Goal: Task Accomplishment & Management: Use online tool/utility

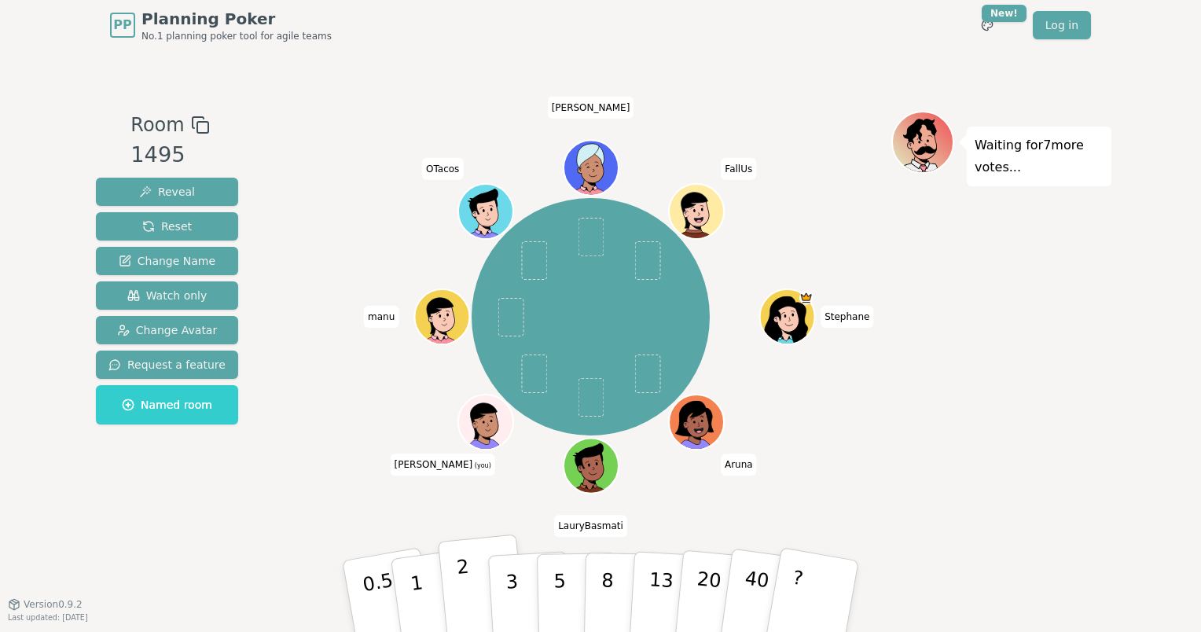
click at [468, 572] on button "2" at bounding box center [483, 596] width 90 height 125
click at [599, 106] on span "[PERSON_NAME]" at bounding box center [591, 108] width 86 height 22
copy span "[PERSON_NAME]"
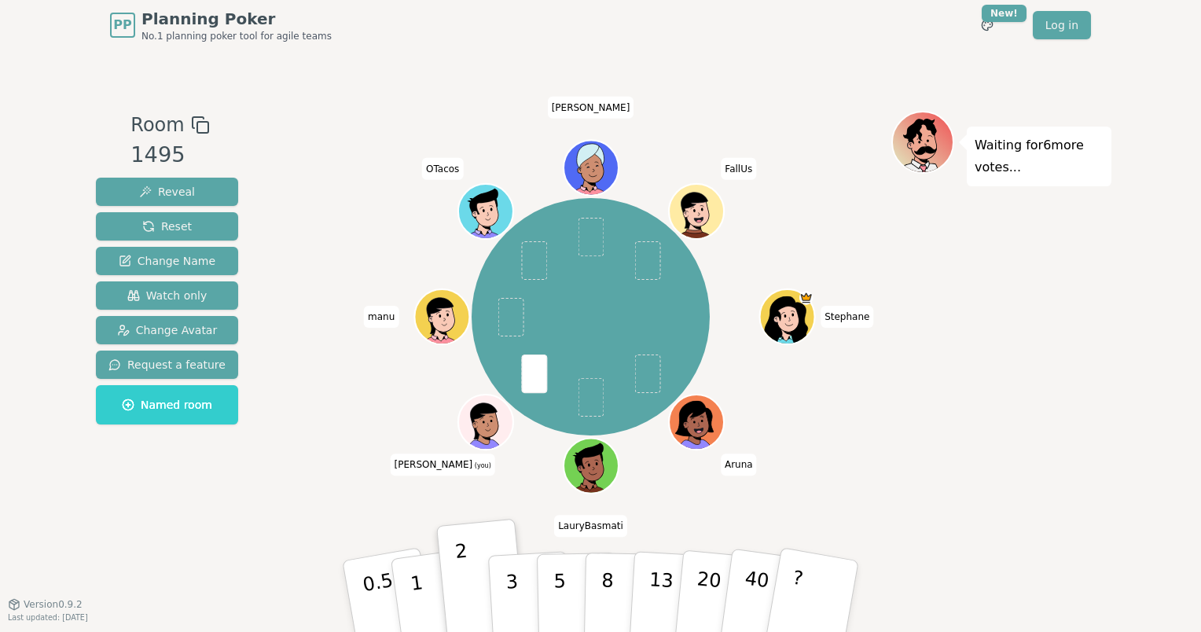
click at [472, 464] on span "(you)" at bounding box center [481, 466] width 19 height 7
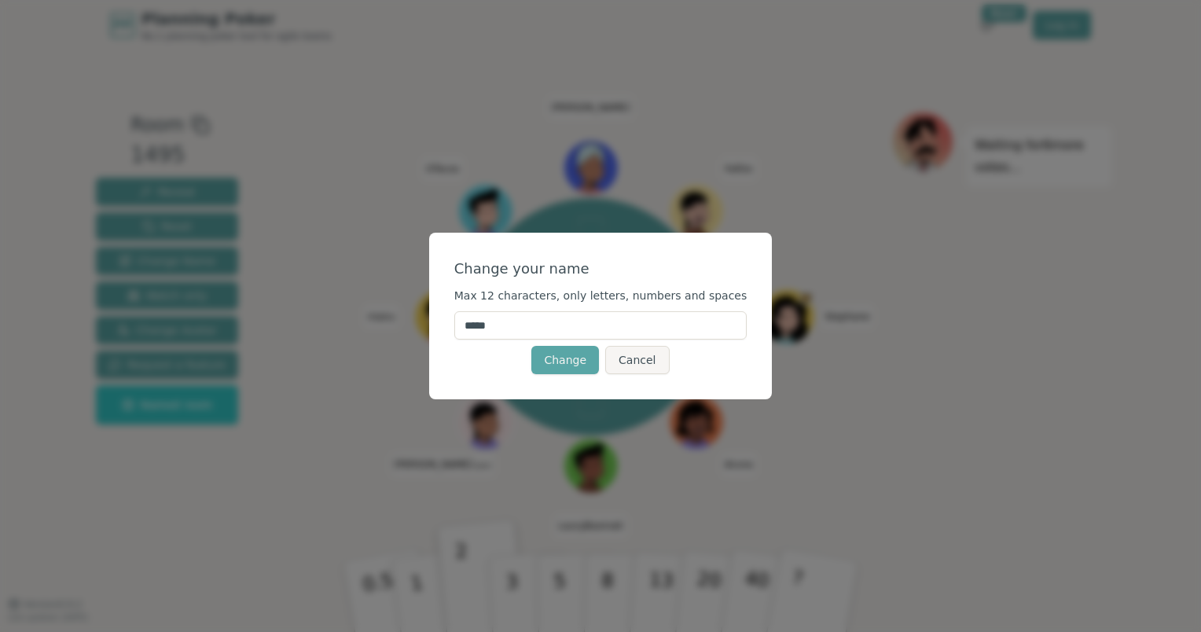
drag, startPoint x: 554, startPoint y: 319, endPoint x: 362, endPoint y: 265, distance: 199.3
click at [367, 272] on div "Change your name Max 12 characters, only letters, numbers and spaces ***** Chan…" at bounding box center [600, 316] width 1201 height 632
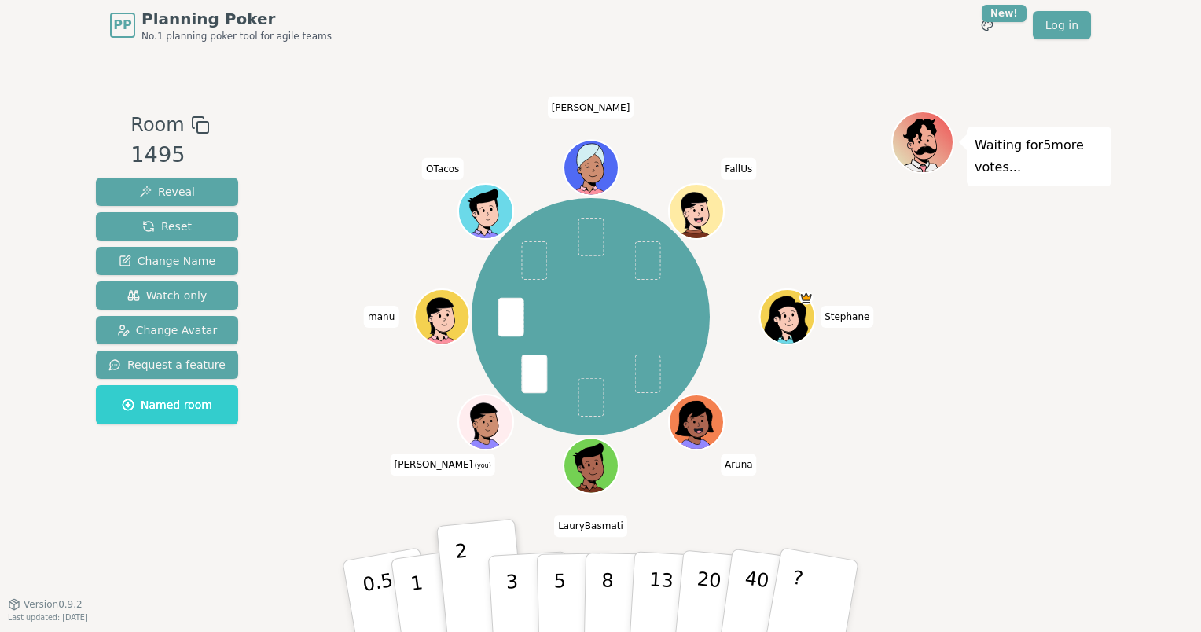
click at [479, 433] on icon at bounding box center [488, 430] width 27 height 8
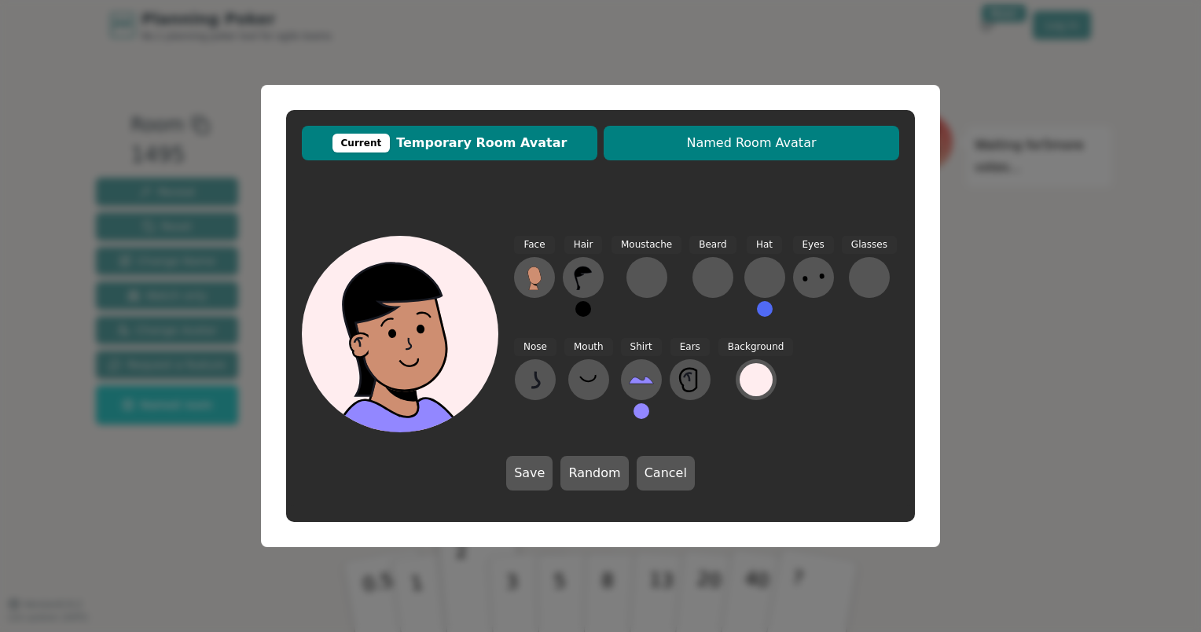
click at [817, 147] on span "Named Room Avatar" at bounding box center [751, 143] width 280 height 19
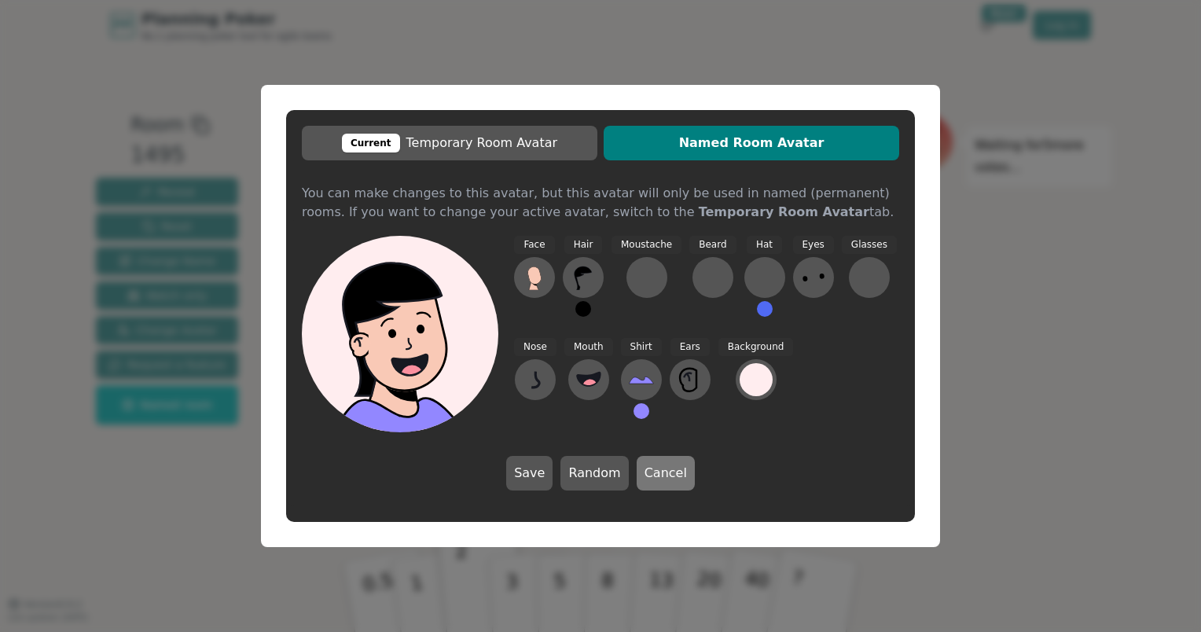
click at [675, 474] on button "Cancel" at bounding box center [666, 473] width 58 height 35
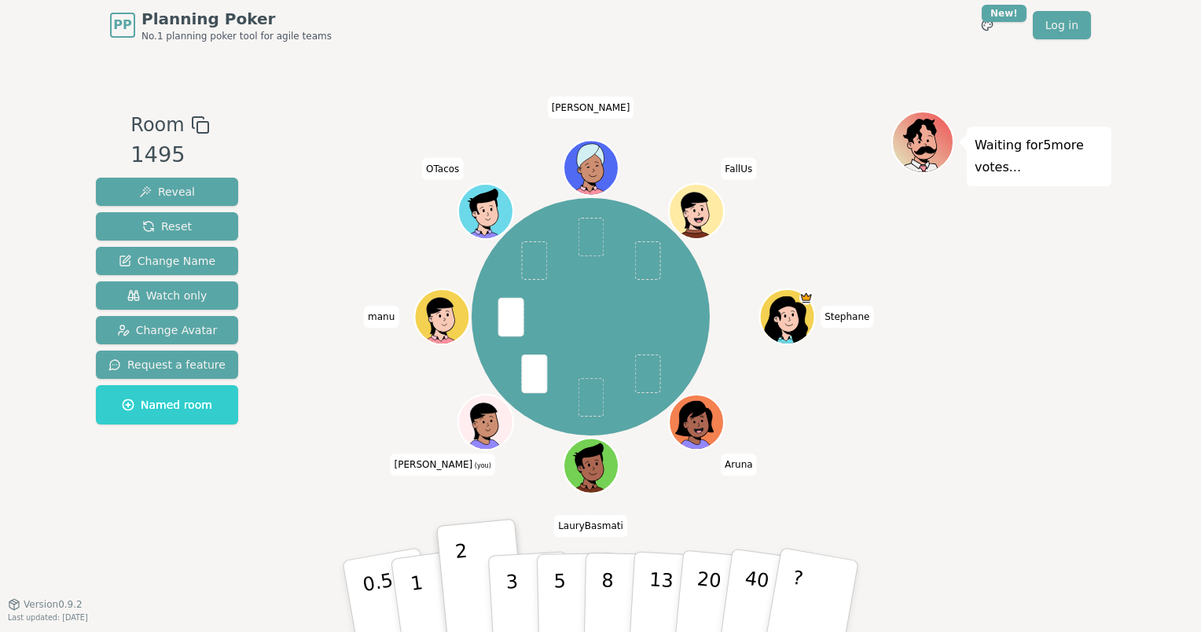
click at [472, 466] on span "(you)" at bounding box center [481, 466] width 19 height 7
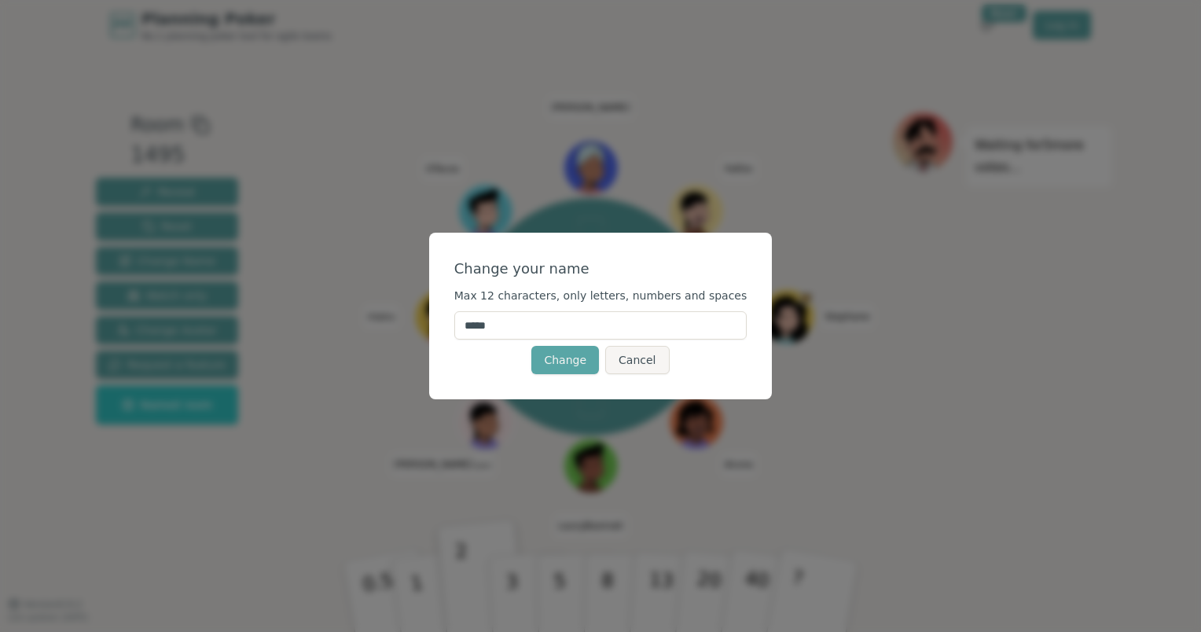
drag, startPoint x: 531, startPoint y: 324, endPoint x: 455, endPoint y: 318, distance: 76.4
click at [455, 318] on div "Change your name Max 12 characters, only letters, numbers and spaces ***** Chan…" at bounding box center [600, 316] width 343 height 167
type input "**********"
click at [570, 352] on button "Change" at bounding box center [565, 360] width 68 height 28
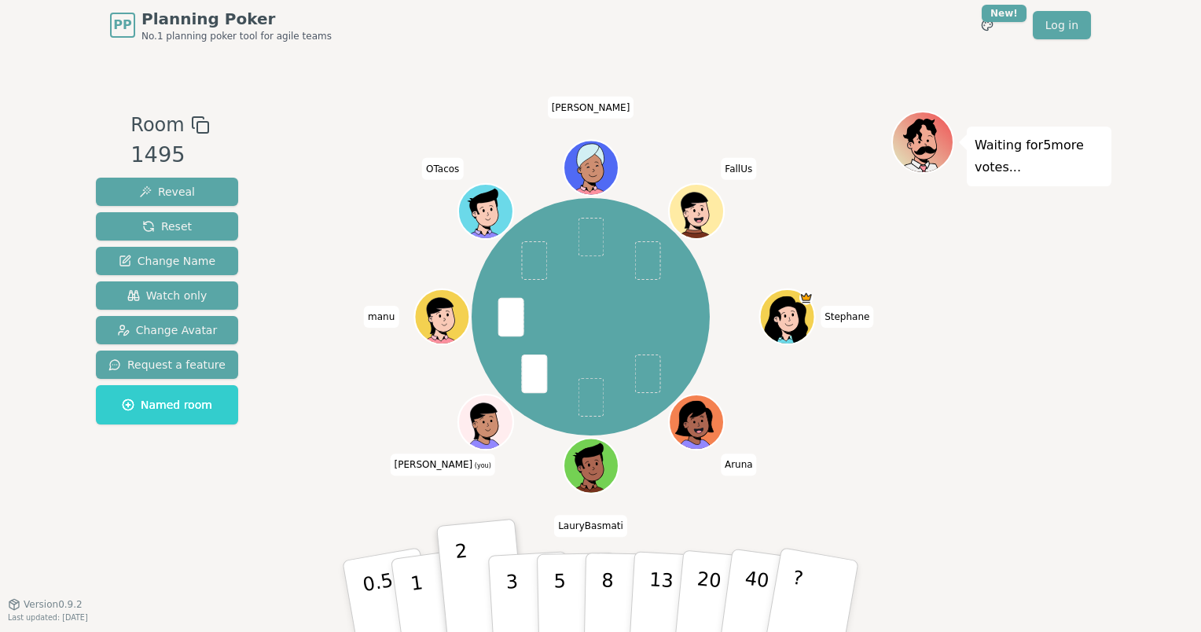
click at [480, 416] on icon at bounding box center [486, 418] width 42 height 6
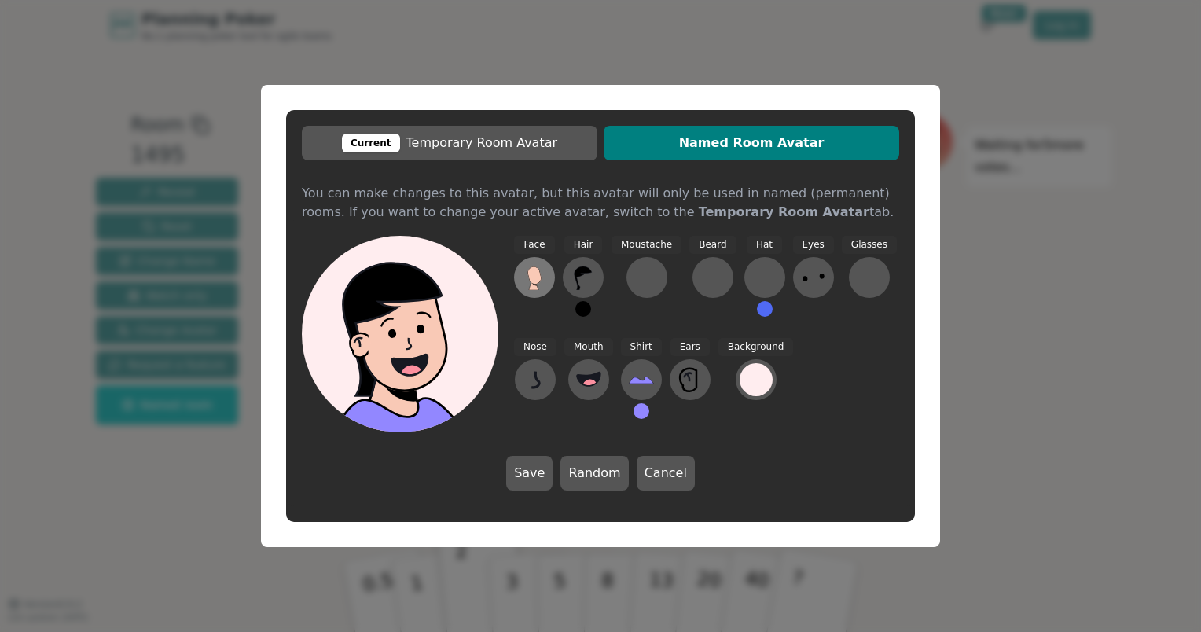
click at [530, 276] on icon at bounding box center [533, 274] width 13 height 17
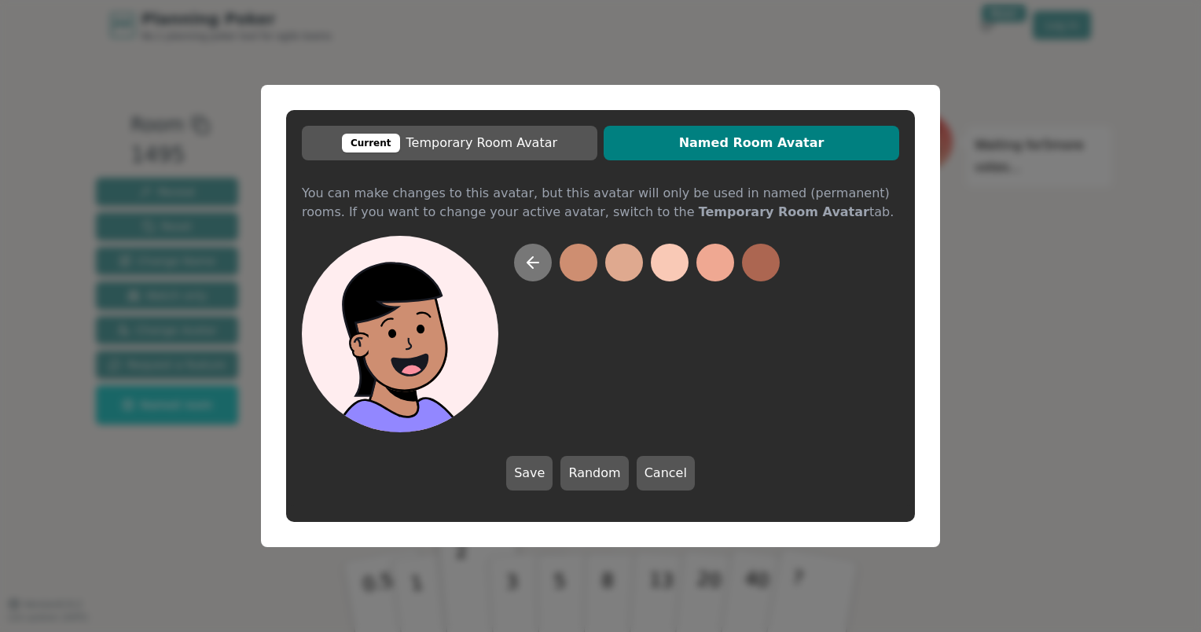
click at [530, 259] on icon at bounding box center [530, 262] width 6 height 11
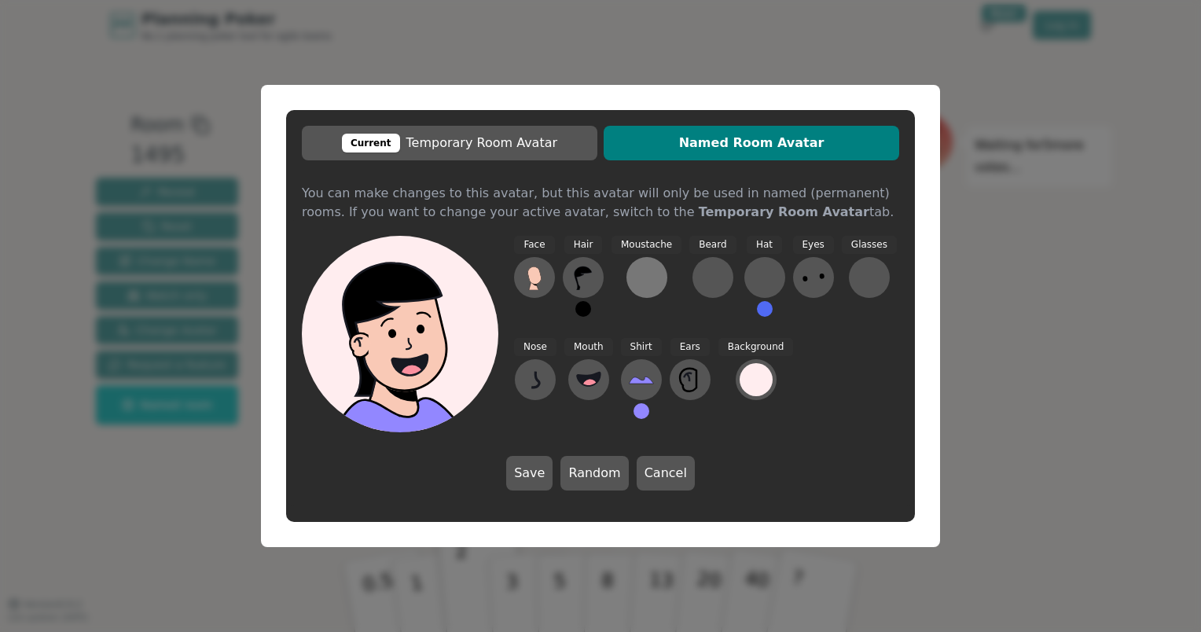
click at [636, 283] on div at bounding box center [646, 277] width 25 height 25
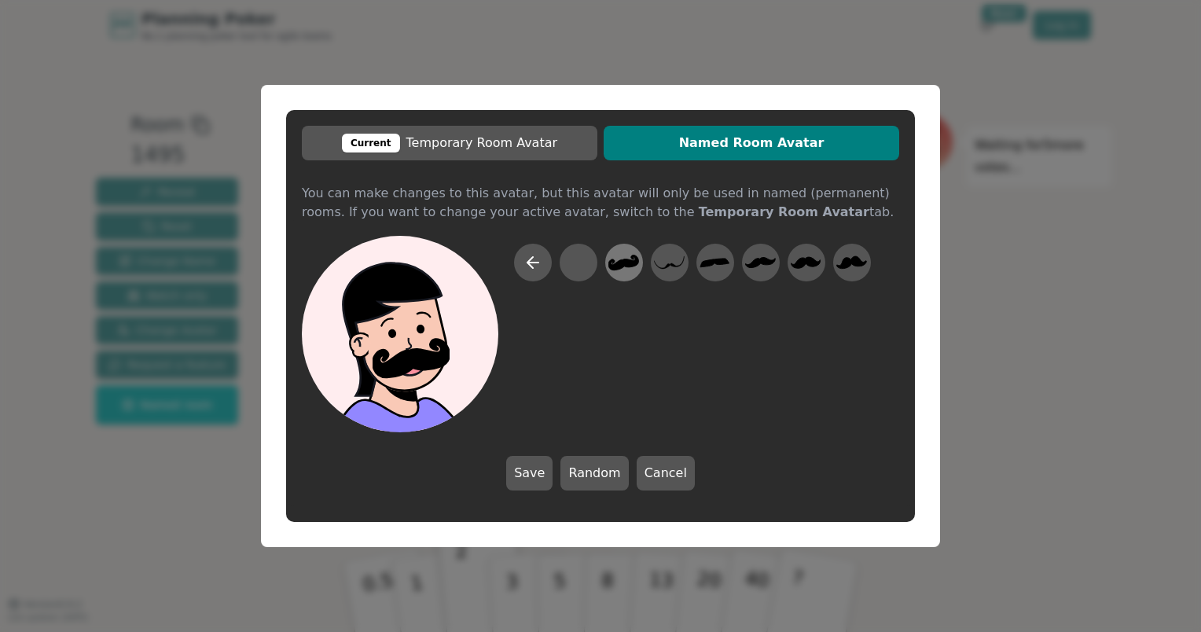
click at [625, 259] on icon at bounding box center [623, 263] width 31 height 16
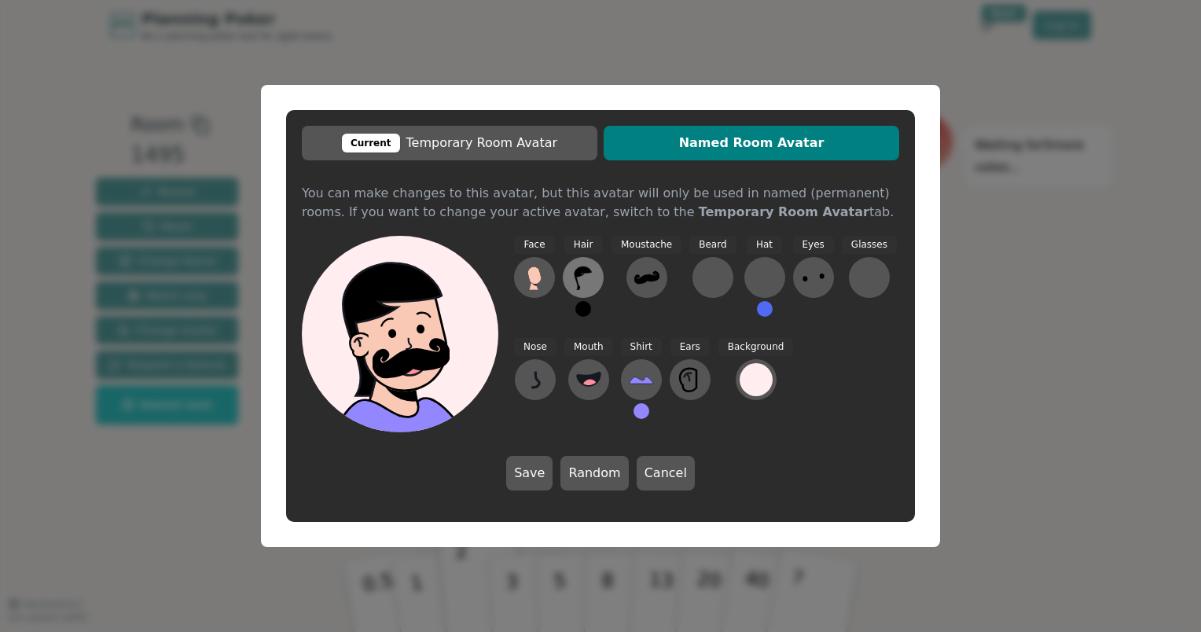
click at [585, 267] on icon at bounding box center [583, 277] width 25 height 25
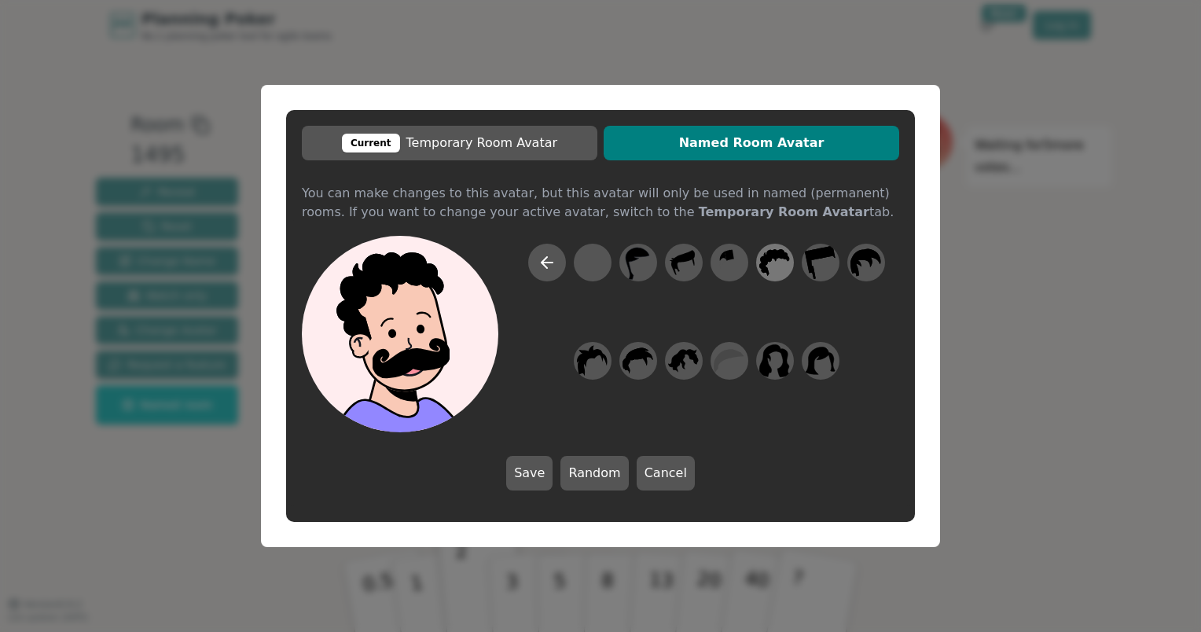
click at [771, 268] on icon at bounding box center [774, 262] width 31 height 35
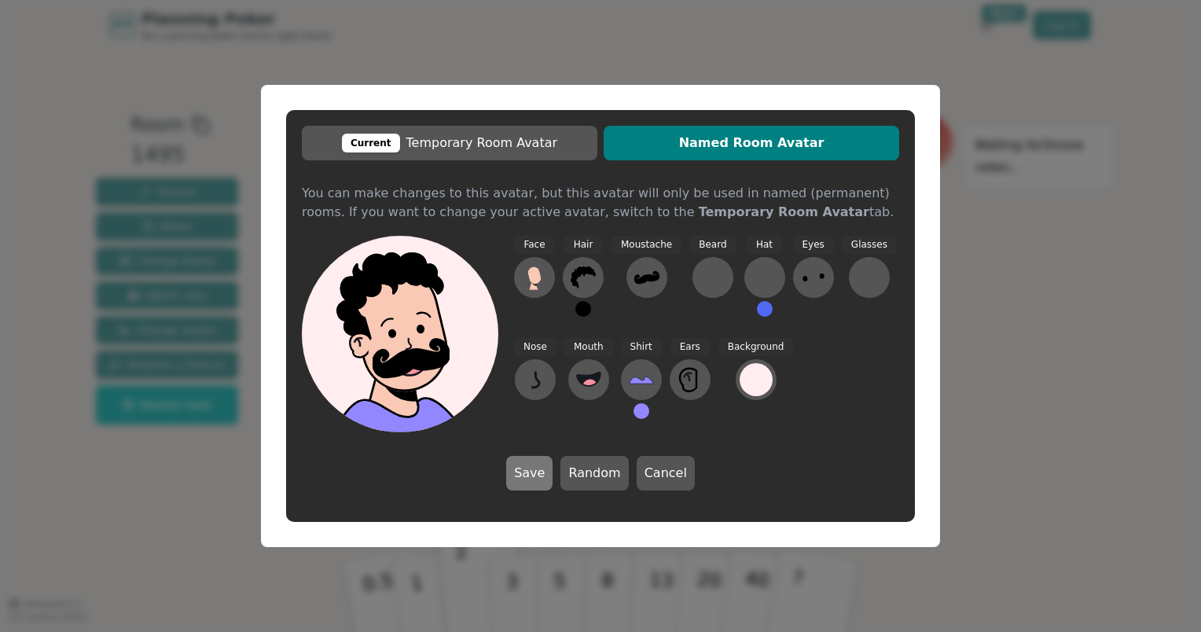
click at [549, 471] on button "Save" at bounding box center [529, 473] width 46 height 35
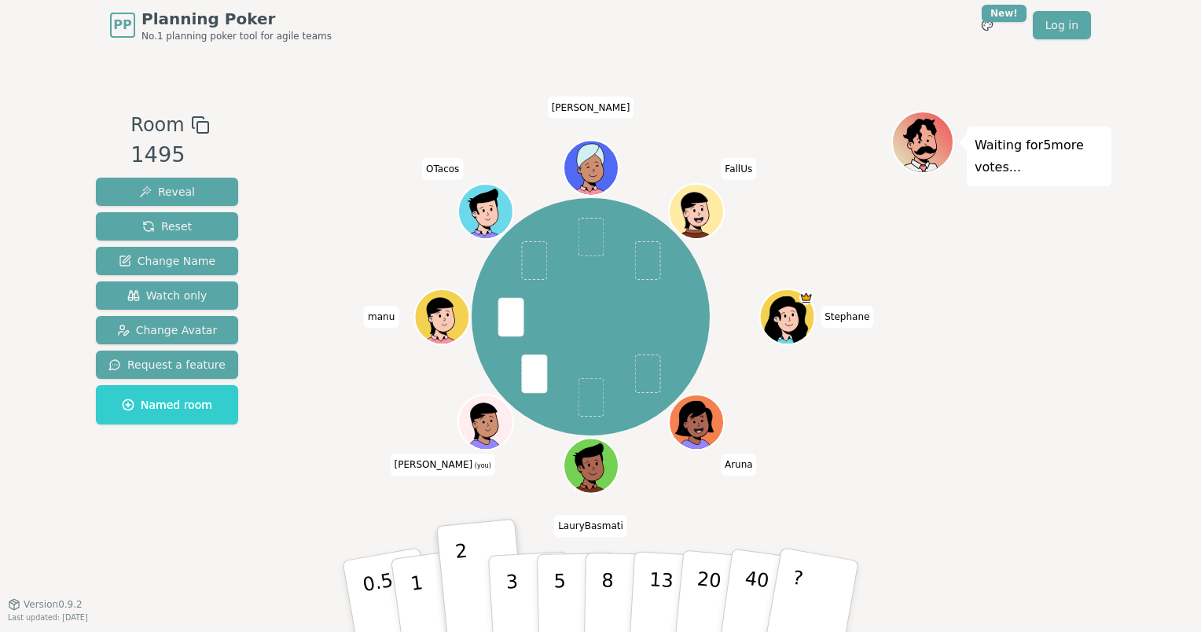
click at [493, 435] on div at bounding box center [487, 439] width 53 height 48
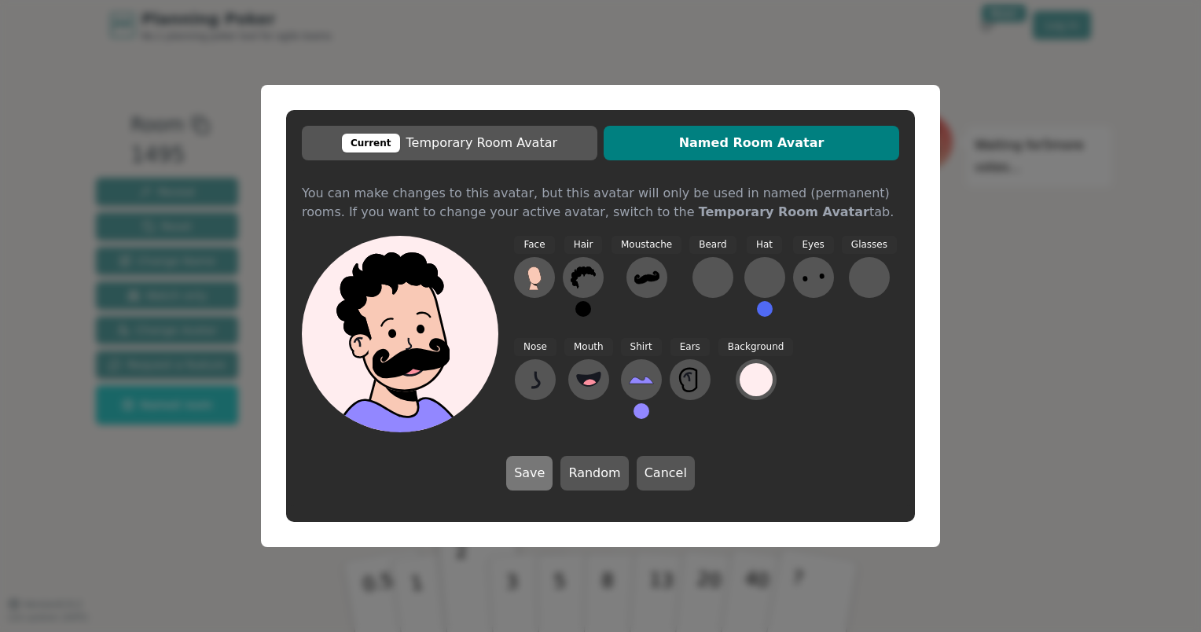
click at [541, 473] on button "Save" at bounding box center [529, 473] width 46 height 35
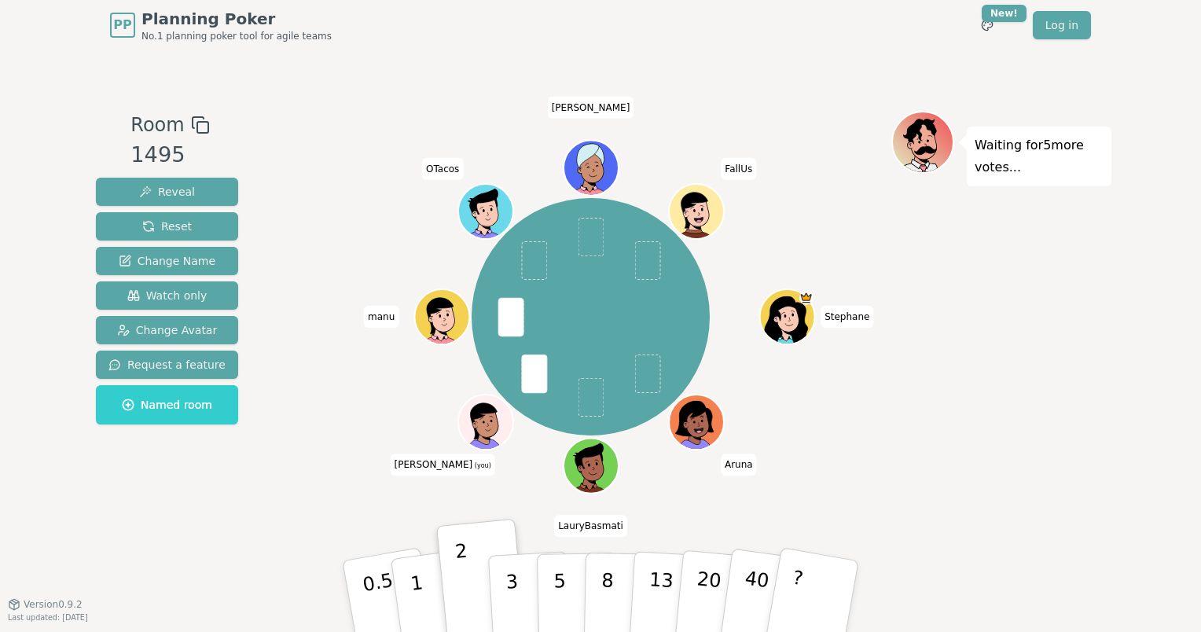
click at [481, 410] on icon at bounding box center [483, 421] width 27 height 36
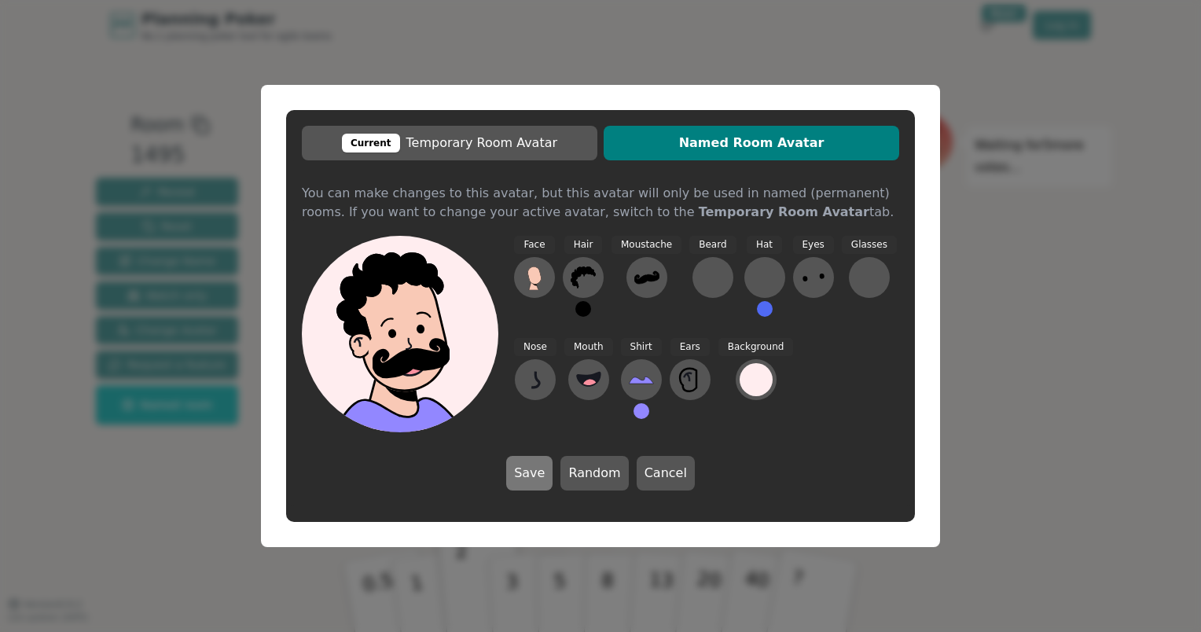
click at [536, 478] on button "Save" at bounding box center [529, 473] width 46 height 35
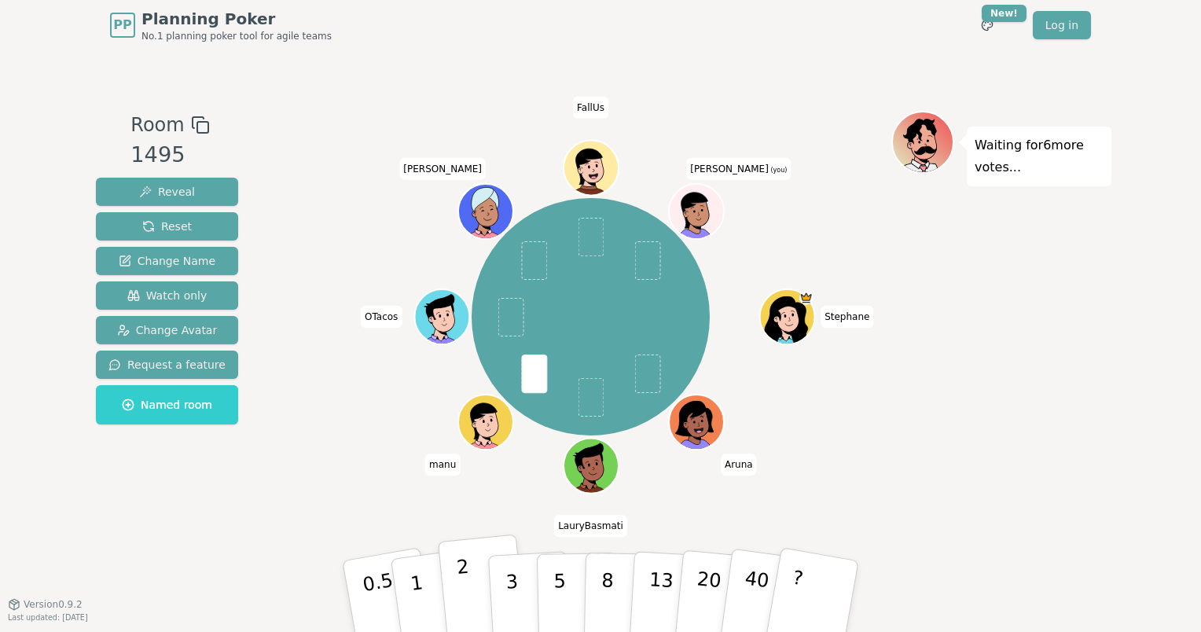
click at [477, 584] on button "2" at bounding box center [483, 596] width 90 height 125
click at [701, 215] on icon at bounding box center [698, 219] width 27 height 8
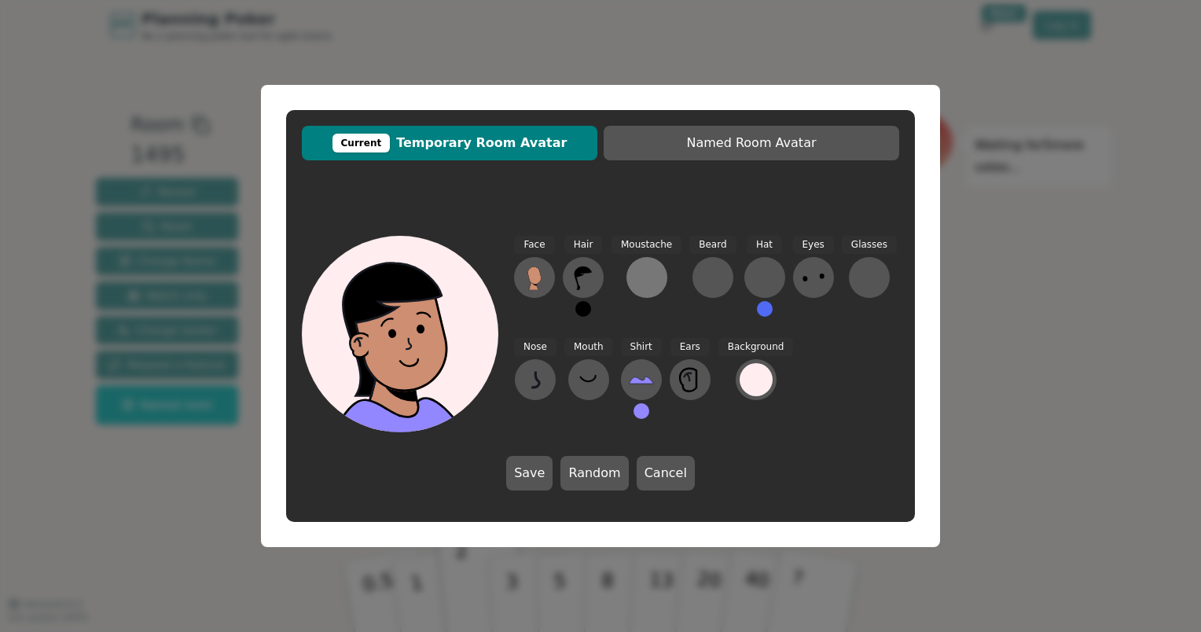
click at [648, 266] on div at bounding box center [646, 277] width 25 height 25
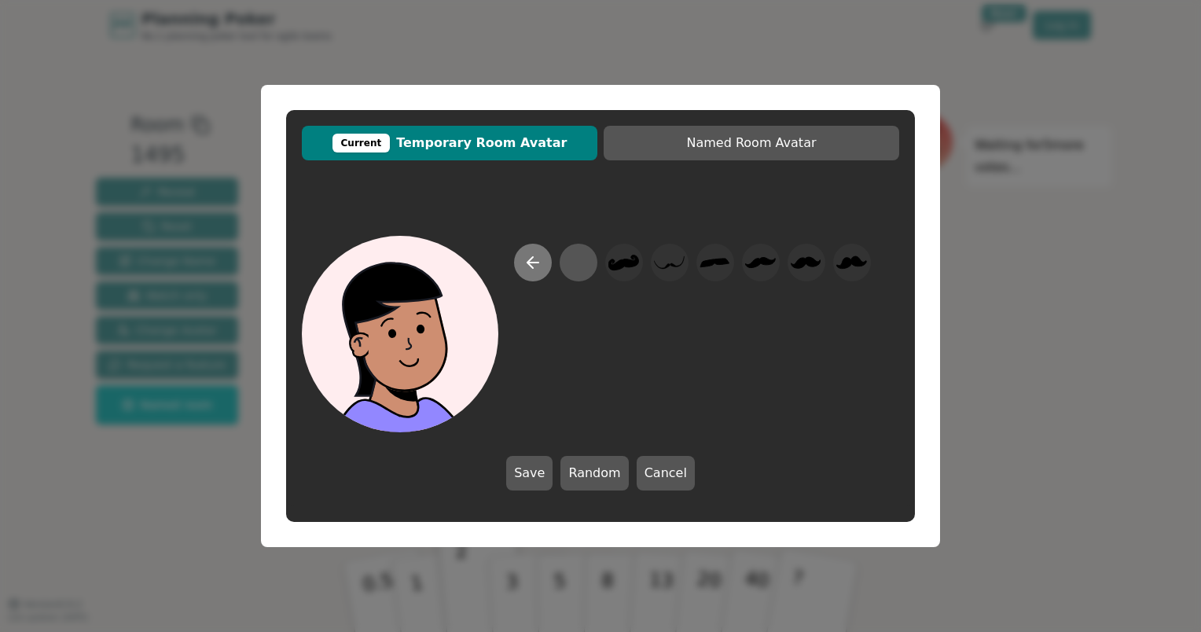
click at [538, 263] on icon at bounding box center [532, 263] width 11 height 0
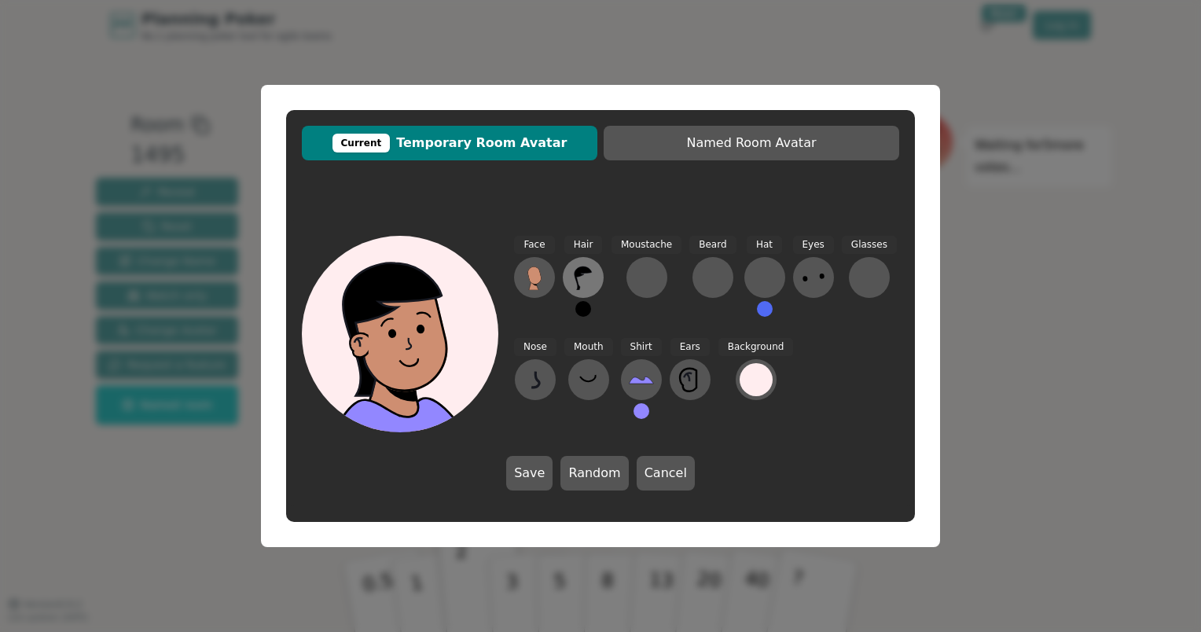
click at [592, 278] on icon at bounding box center [583, 277] width 25 height 25
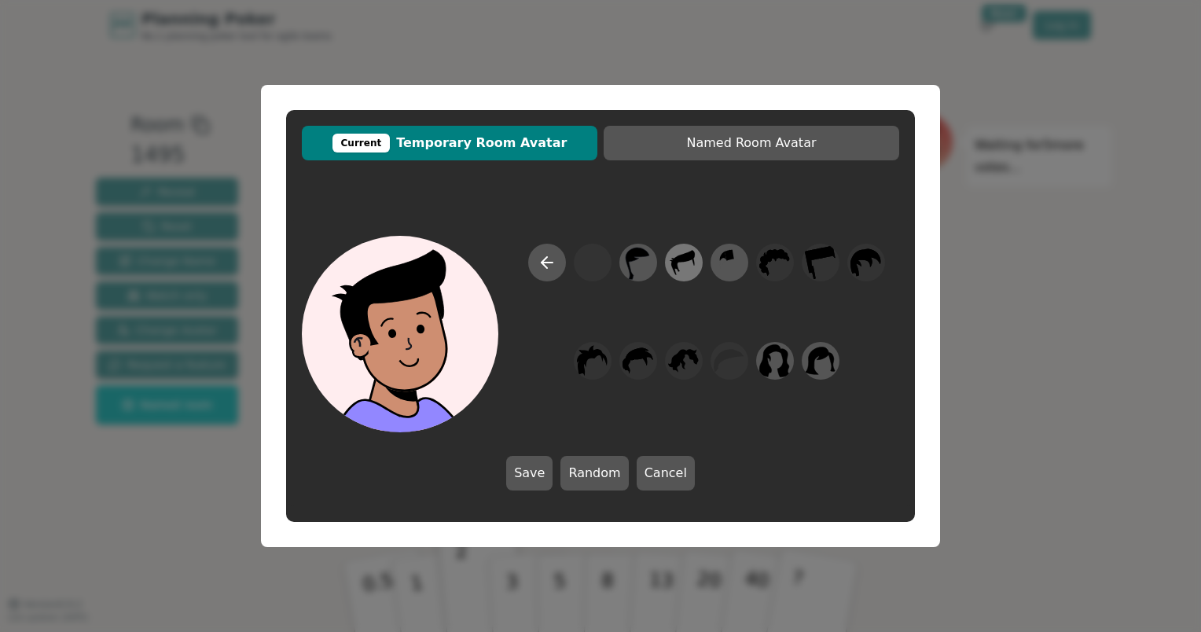
click at [672, 268] on icon at bounding box center [683, 262] width 31 height 35
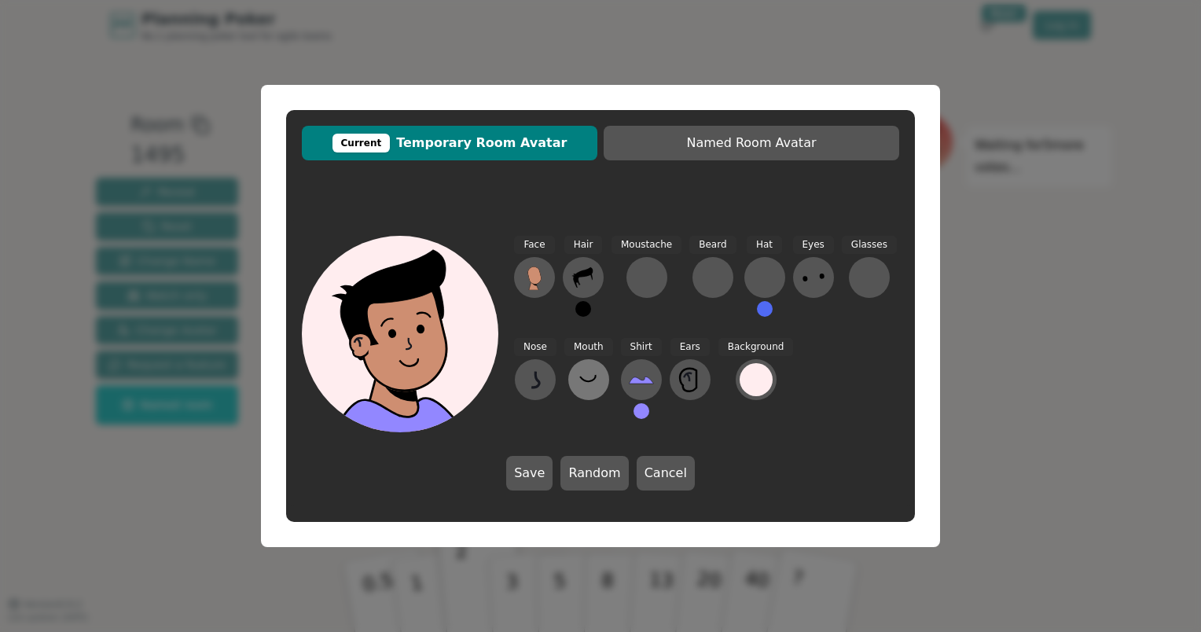
click at [593, 373] on icon at bounding box center [588, 379] width 25 height 25
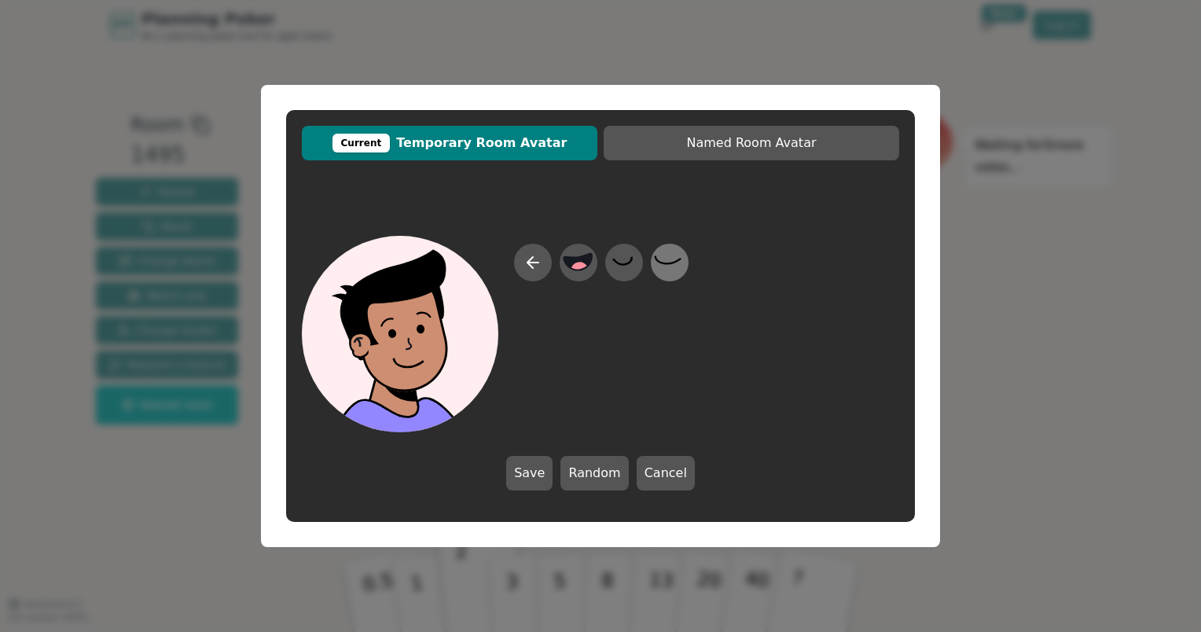
click at [679, 260] on icon at bounding box center [668, 260] width 26 height 8
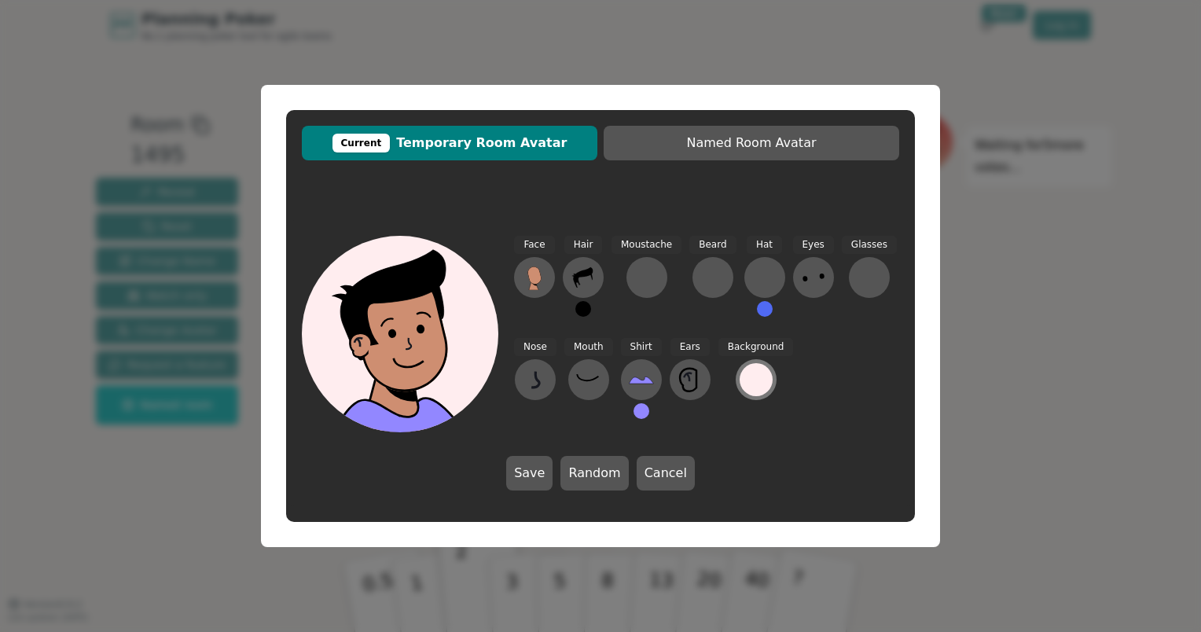
click at [753, 384] on div at bounding box center [756, 379] width 33 height 33
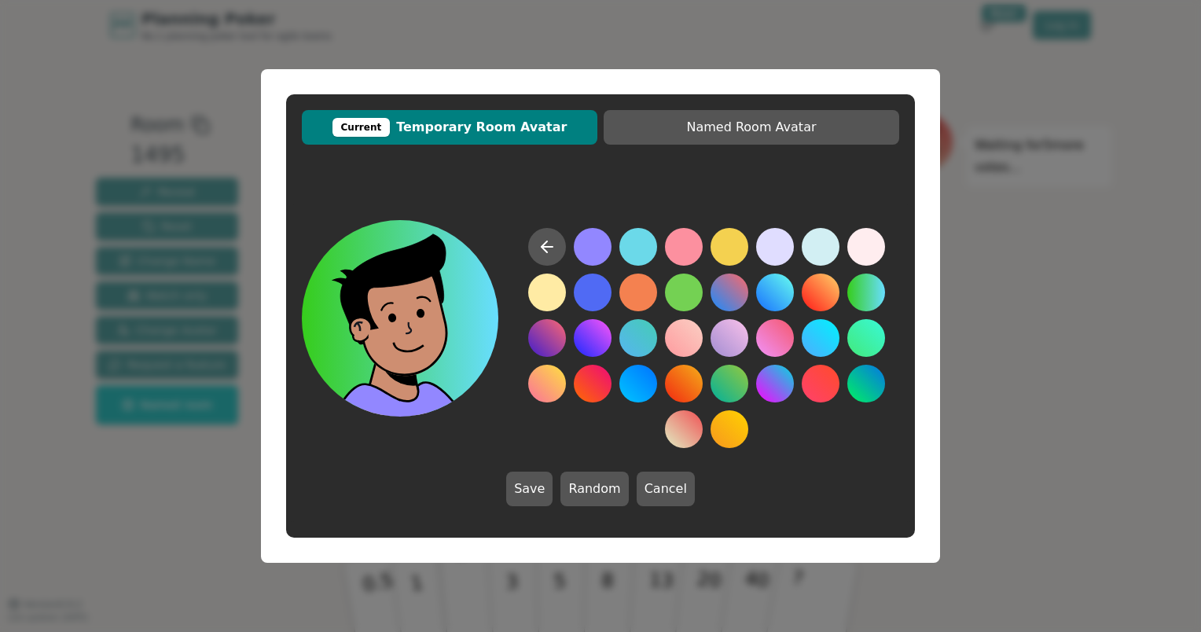
click at [876, 281] on button at bounding box center [866, 293] width 38 height 38
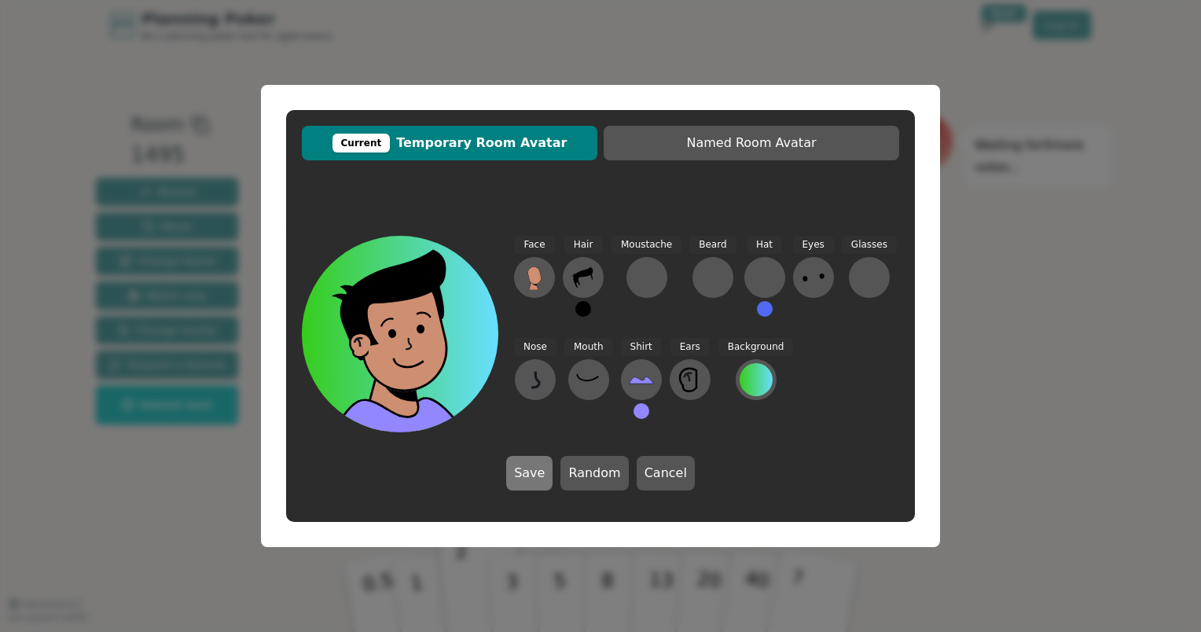
click at [525, 481] on button "Save" at bounding box center [529, 473] width 46 height 35
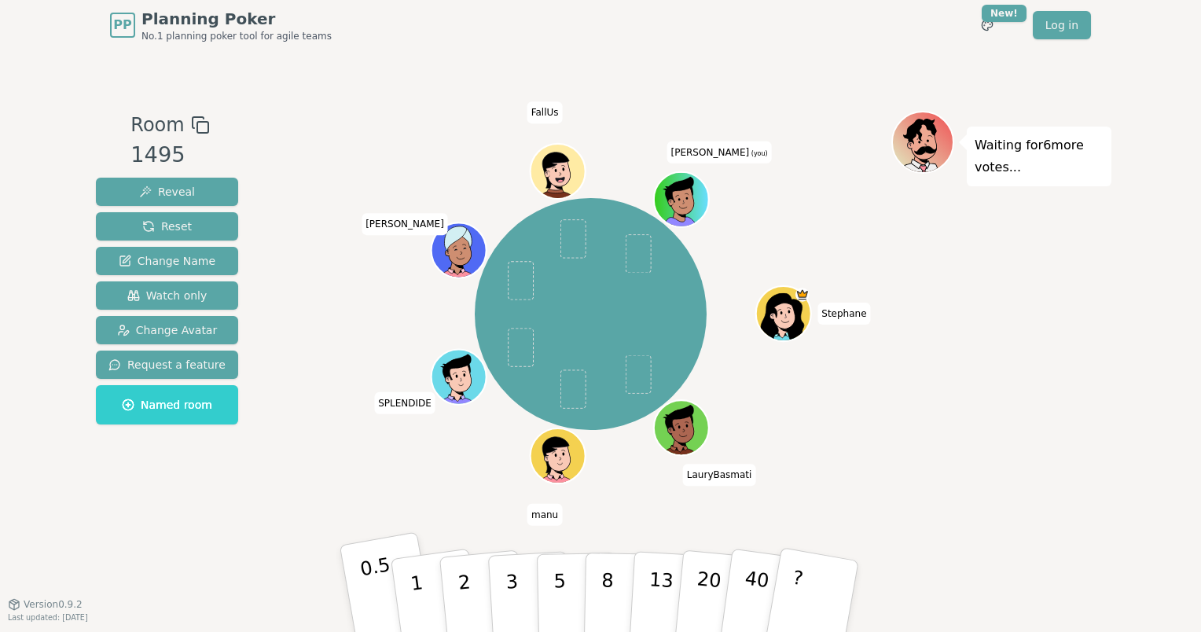
click at [374, 575] on p "0.5" at bounding box center [380, 597] width 44 height 89
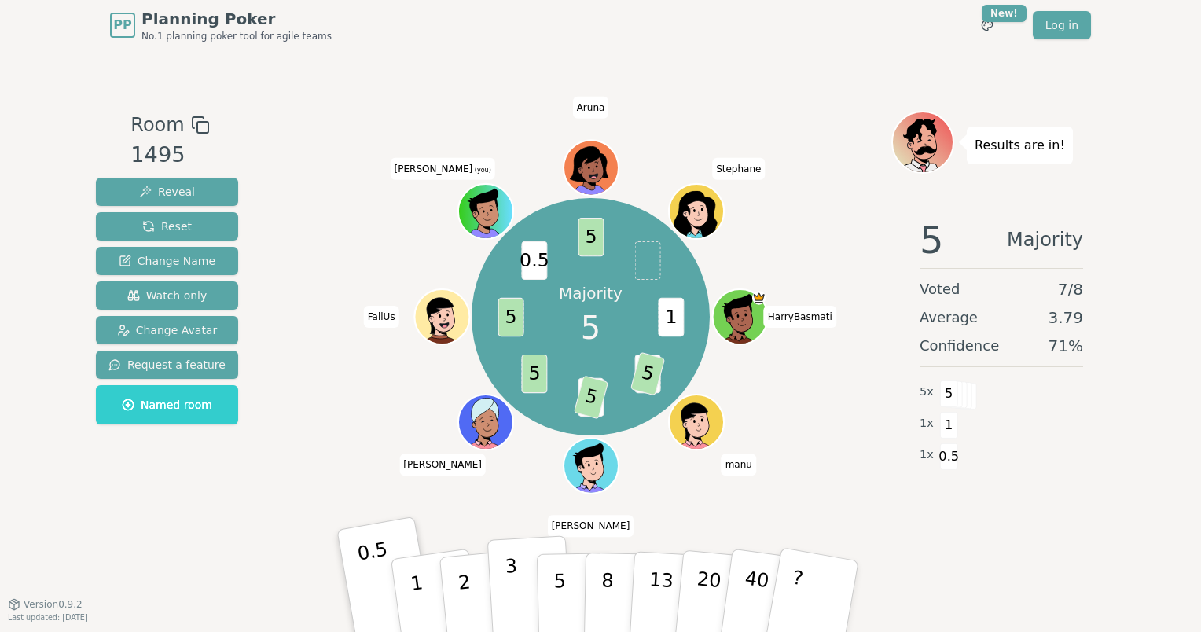
click at [504, 580] on button "3" at bounding box center [530, 596] width 86 height 123
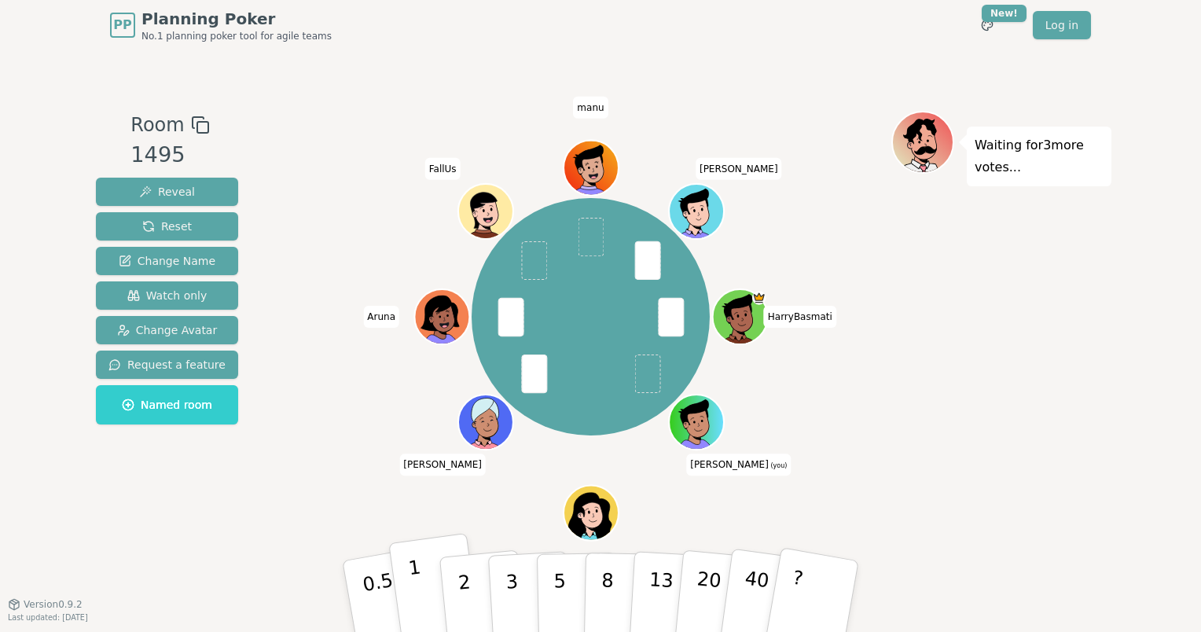
click at [419, 582] on p "1" at bounding box center [419, 599] width 24 height 86
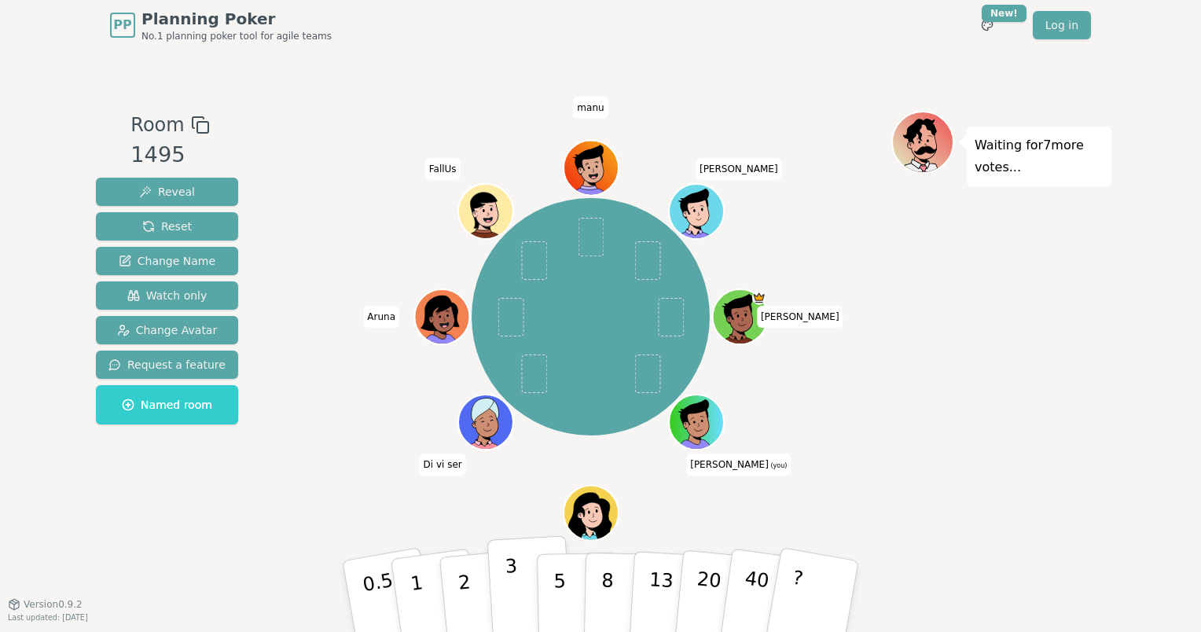
click at [520, 586] on button "3" at bounding box center [530, 596] width 86 height 123
